Goal: Information Seeking & Learning: Learn about a topic

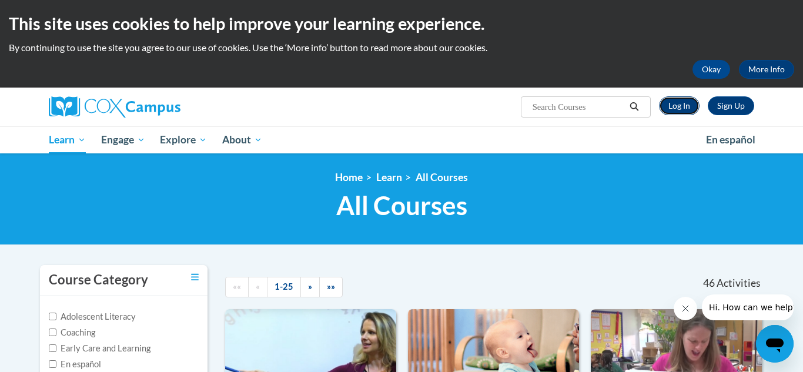
click at [675, 107] on link "Log In" at bounding box center [679, 105] width 41 height 19
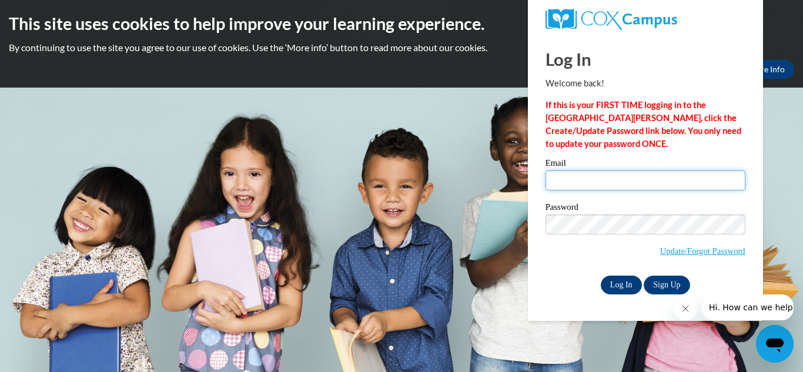
type input "kyramh03@icloud.com"
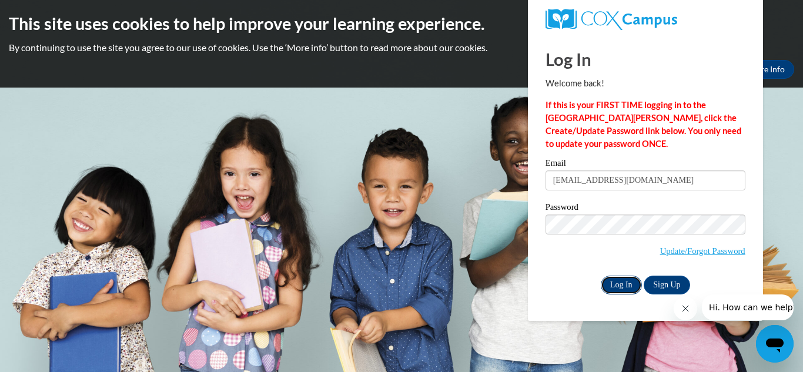
click at [623, 286] on input "Log In" at bounding box center [621, 285] width 41 height 19
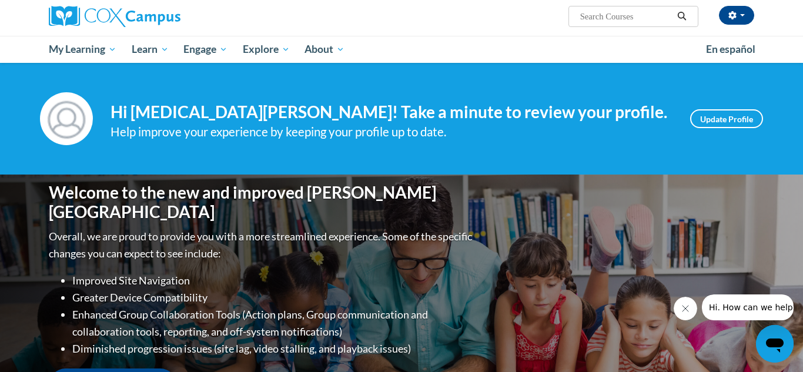
scroll to position [76, 0]
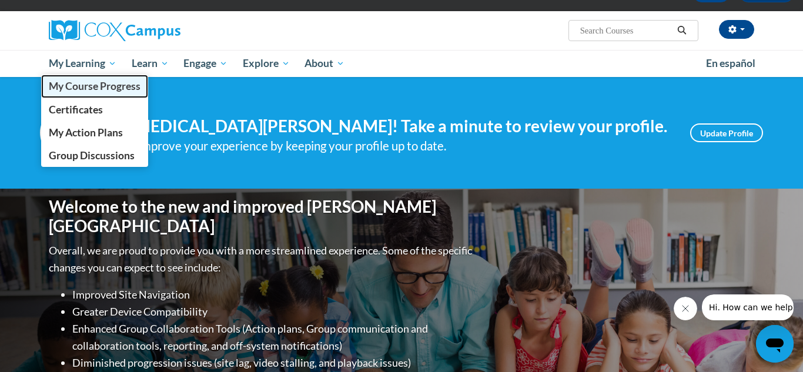
click at [92, 89] on span "My Course Progress" at bounding box center [95, 86] width 92 height 12
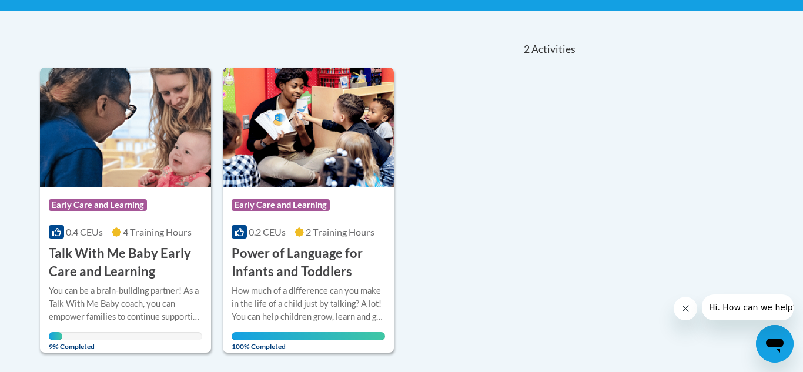
scroll to position [240, 0]
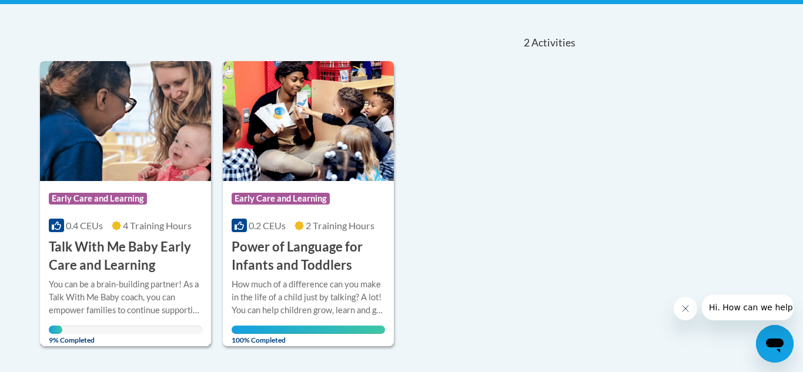
click at [120, 207] on div "Course Category: Early Care and Learning" at bounding box center [125, 200] width 153 height 26
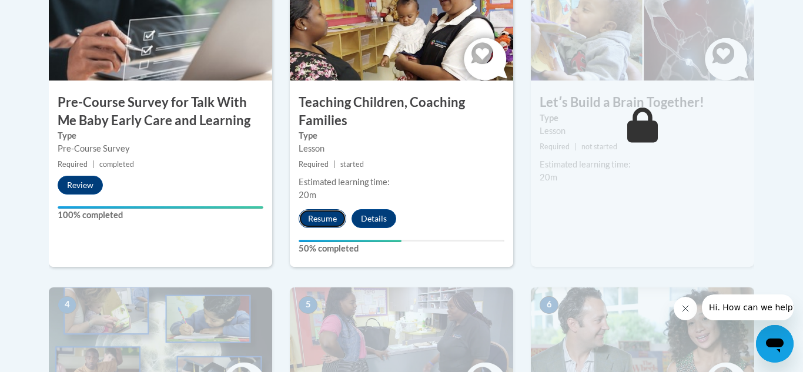
click at [318, 219] on button "Resume" at bounding box center [323, 218] width 48 height 19
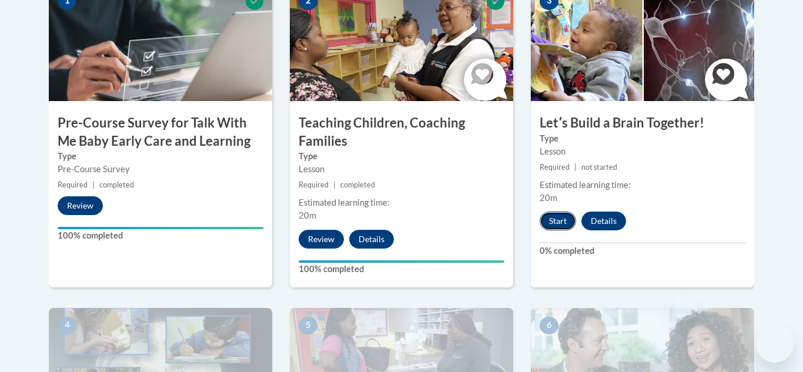
click at [563, 223] on button "Start" at bounding box center [557, 221] width 36 height 19
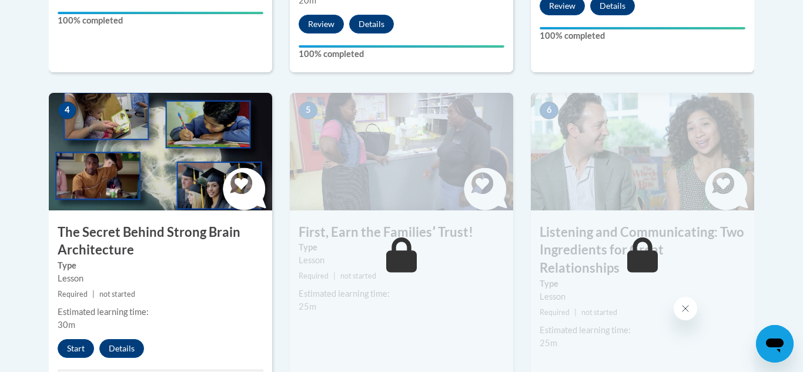
scroll to position [617, 0]
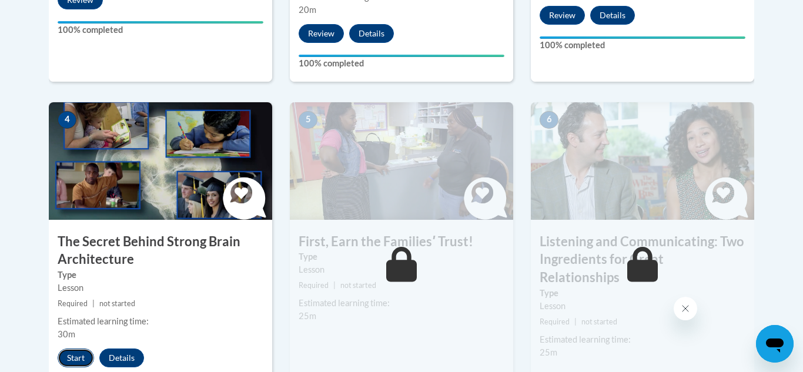
click at [70, 356] on button "Start" at bounding box center [76, 357] width 36 height 19
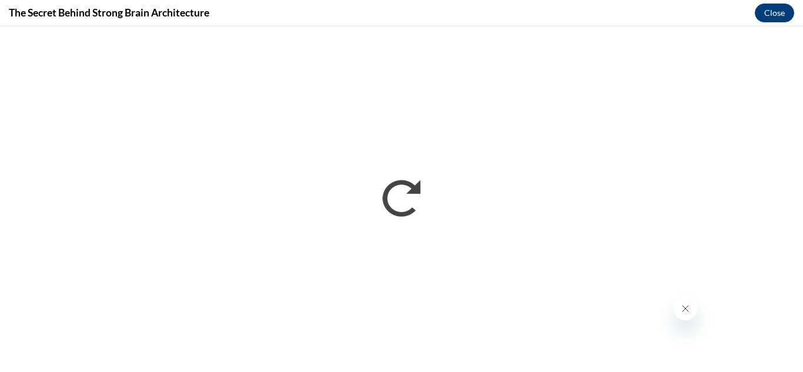
scroll to position [0, 0]
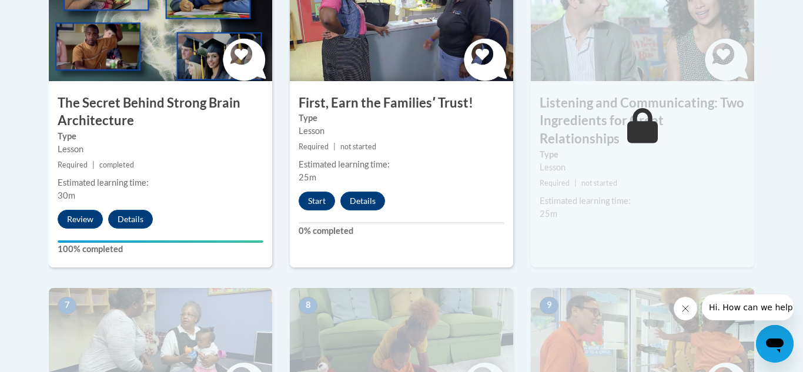
scroll to position [757, 0]
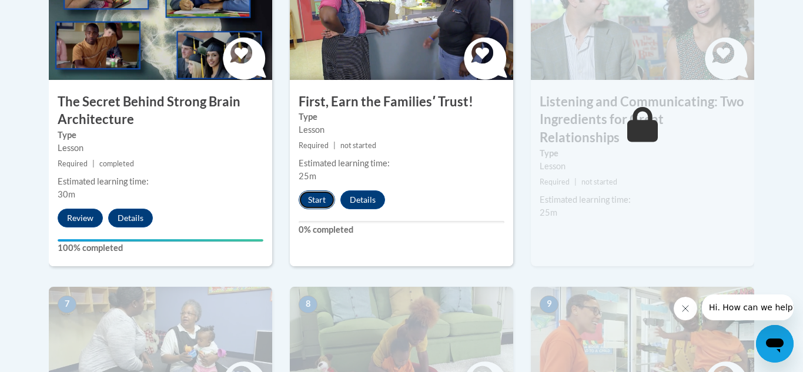
click at [314, 194] on button "Start" at bounding box center [317, 199] width 36 height 19
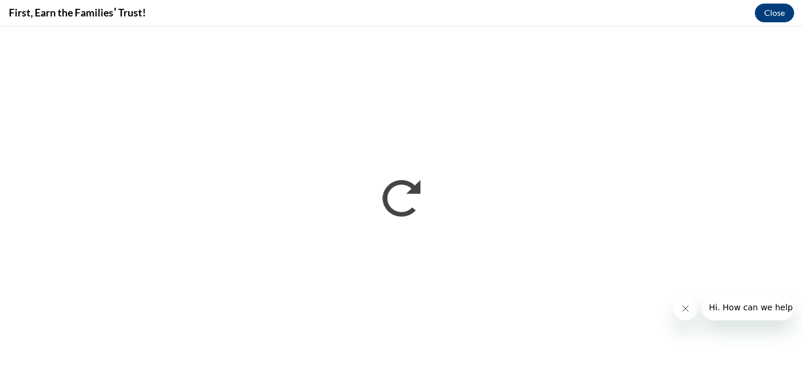
scroll to position [0, 0]
click at [683, 306] on icon "Close message from company" at bounding box center [685, 309] width 6 height 6
